Goal: Task Accomplishment & Management: Manage account settings

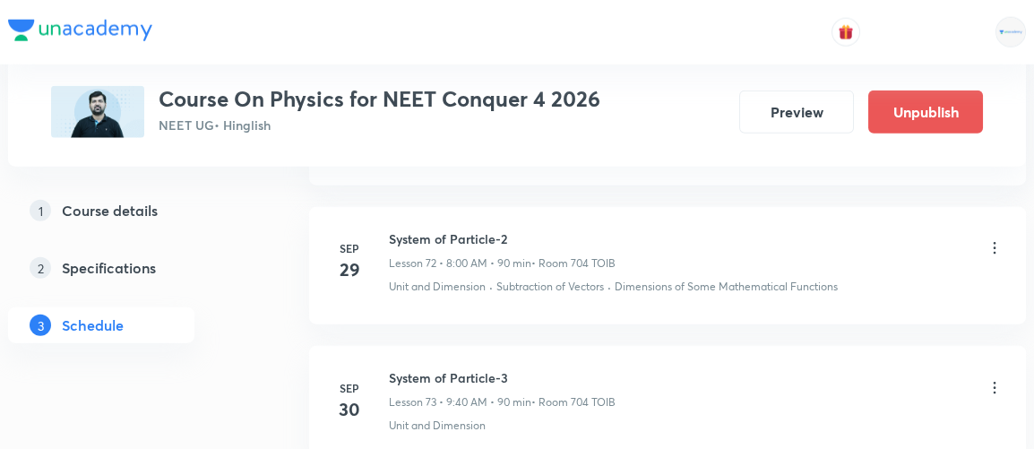
scroll to position [11079, 0]
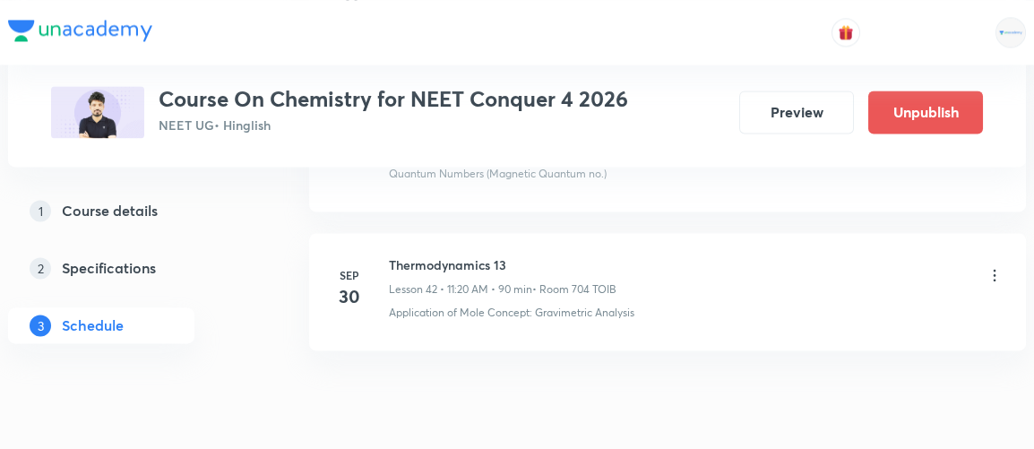
scroll to position [6823, 0]
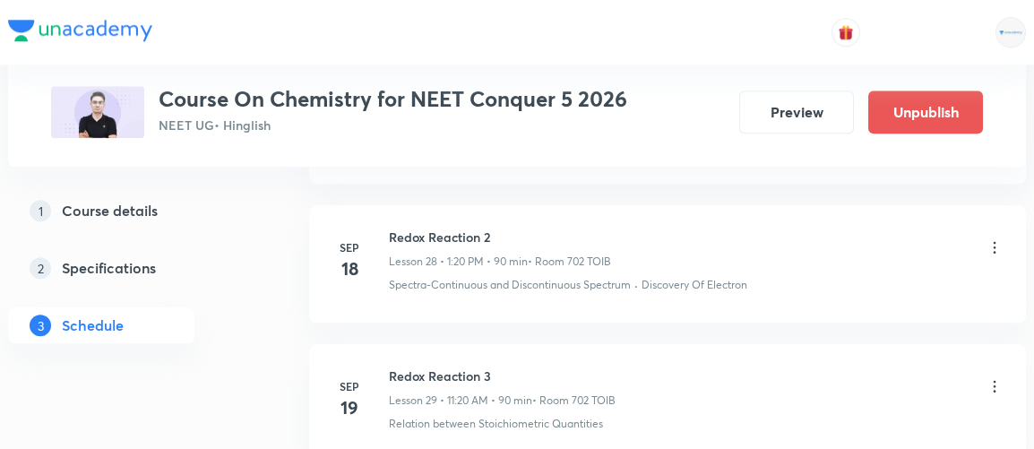
scroll to position [6239, 0]
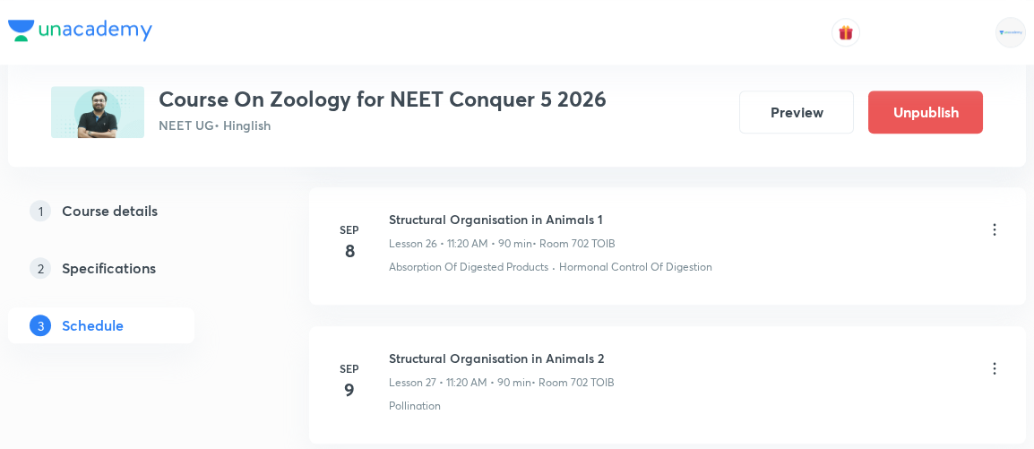
scroll to position [6373, 0]
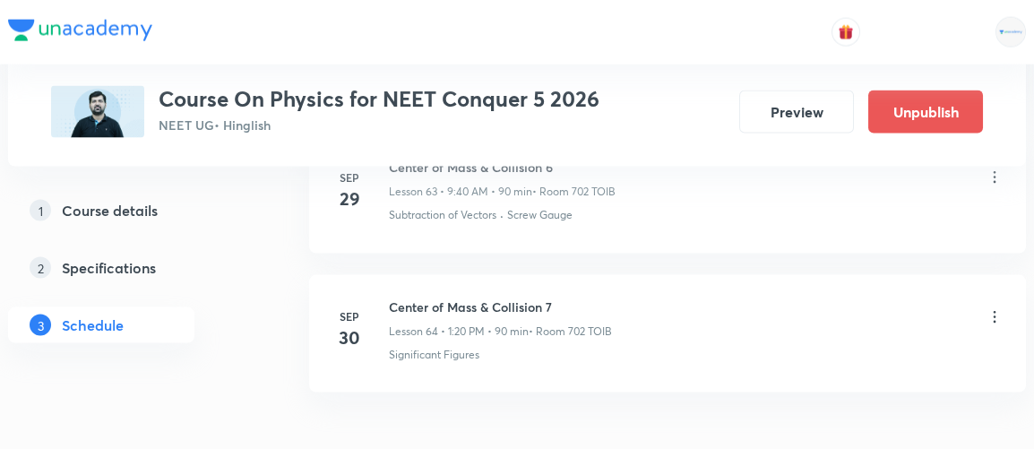
scroll to position [9835, 0]
